Goal: Task Accomplishment & Management: Manage account settings

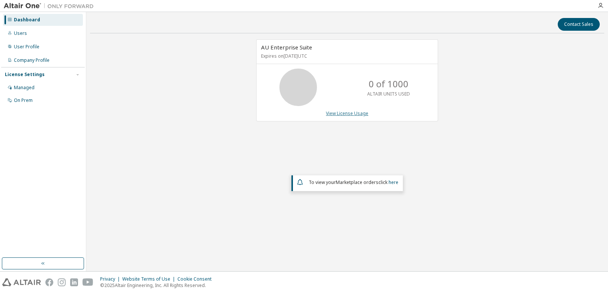
click at [348, 114] on link "View License Usage" at bounding box center [347, 113] width 42 height 6
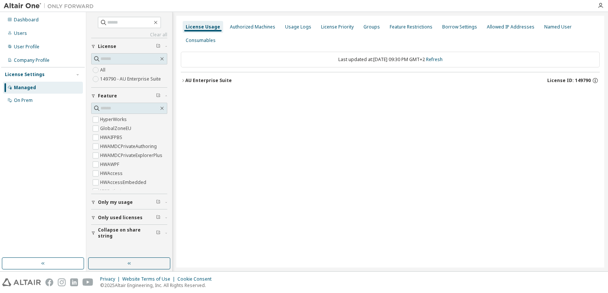
click at [184, 80] on icon "button" at bounding box center [183, 80] width 4 height 4
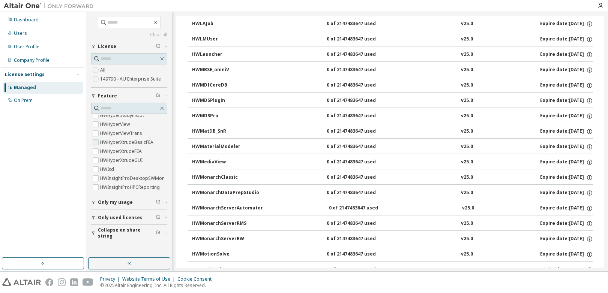
scroll to position [1049, 0]
click at [128, 24] on input "text" at bounding box center [129, 22] width 45 height 7
type input "*"
type input "******"
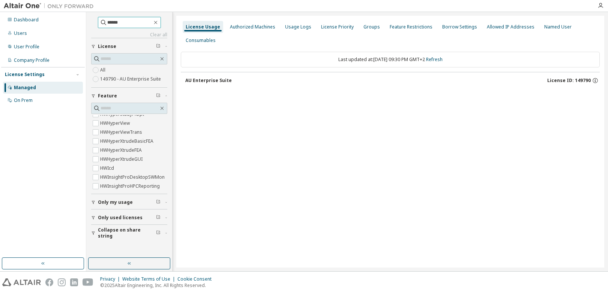
scroll to position [0, 0]
click at [196, 79] on div "AU Enterprise Suite" at bounding box center [208, 81] width 46 height 6
click at [31, 45] on div "User Profile" at bounding box center [26, 47] width 25 height 6
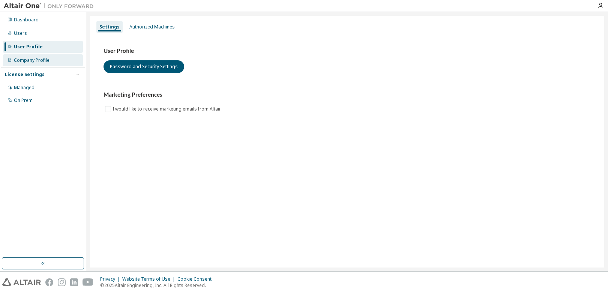
click at [32, 57] on div "Company Profile" at bounding box center [32, 60] width 36 height 6
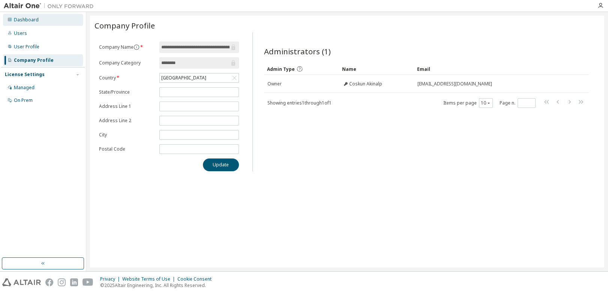
click at [30, 20] on div "Dashboard" at bounding box center [26, 20] width 25 height 6
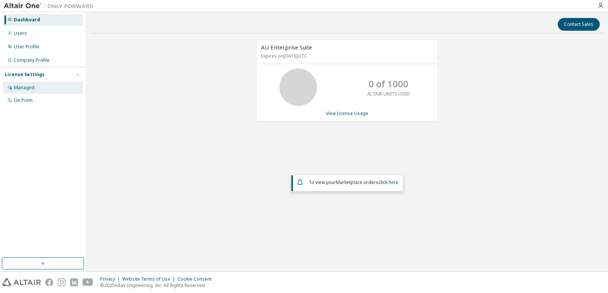
click at [34, 86] on div "Managed" at bounding box center [43, 88] width 80 height 12
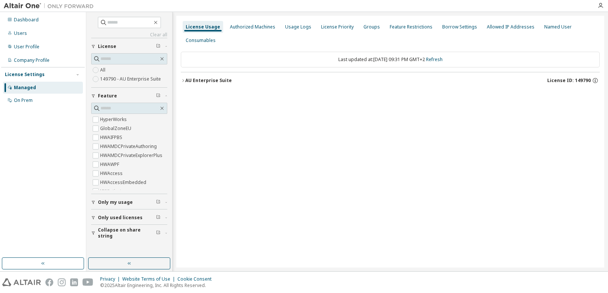
click at [134, 219] on span "Only used licenses" at bounding box center [120, 218] width 45 height 6
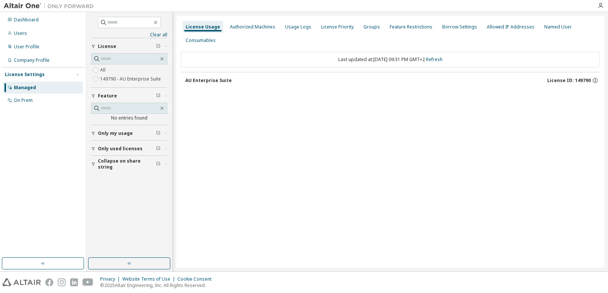
click at [127, 166] on span "Collapse on share string" at bounding box center [127, 164] width 58 height 12
click at [216, 80] on div "AU Enterprise Suite" at bounding box center [208, 81] width 46 height 6
